Goal: Use online tool/utility: Use online tool/utility

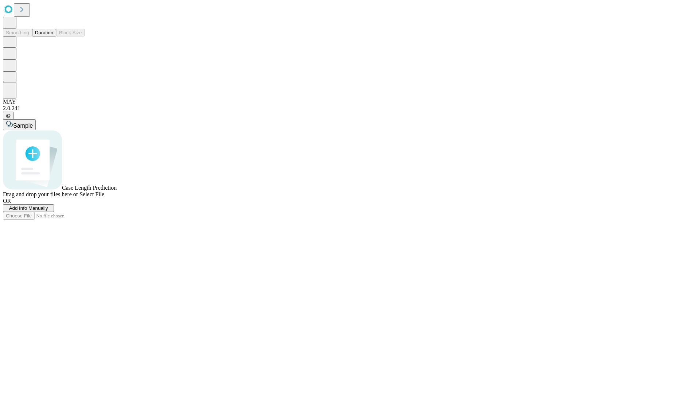
click at [53, 36] on button "Duration" at bounding box center [44, 33] width 24 height 8
click at [33, 123] on span "Sample" at bounding box center [23, 126] width 20 height 6
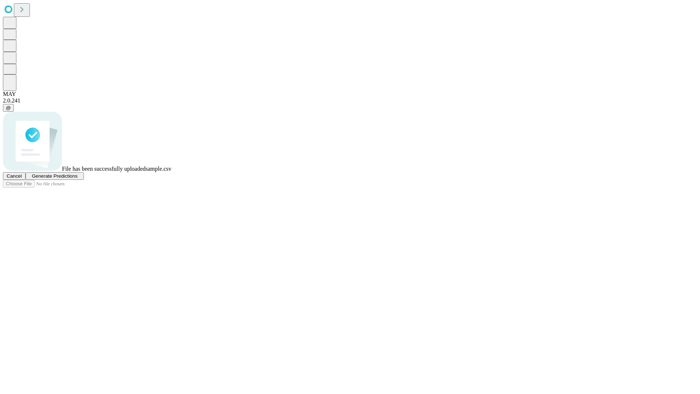
click at [77, 179] on span "Generate Predictions" at bounding box center [55, 175] width 46 height 5
